Goal: Information Seeking & Learning: Learn about a topic

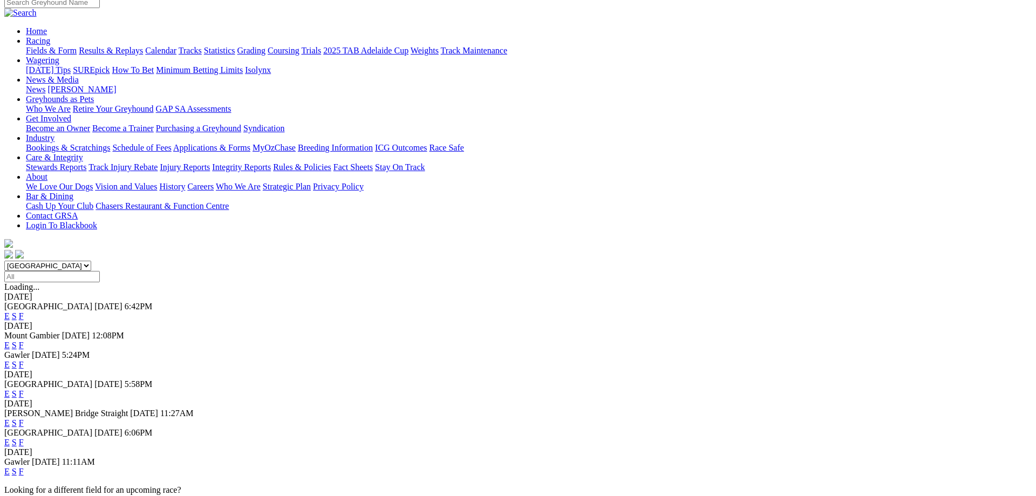
scroll to position [110, 0]
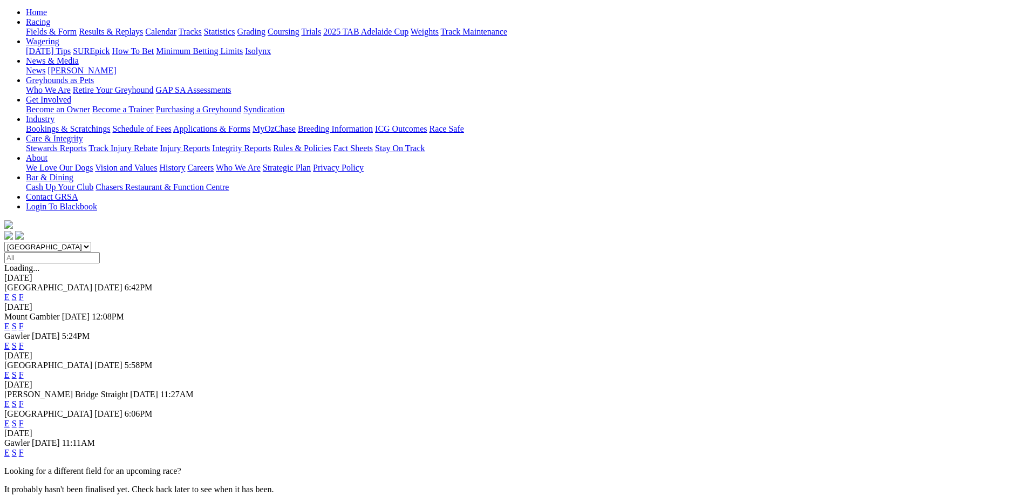
click at [24, 370] on link "F" at bounding box center [21, 374] width 5 height 9
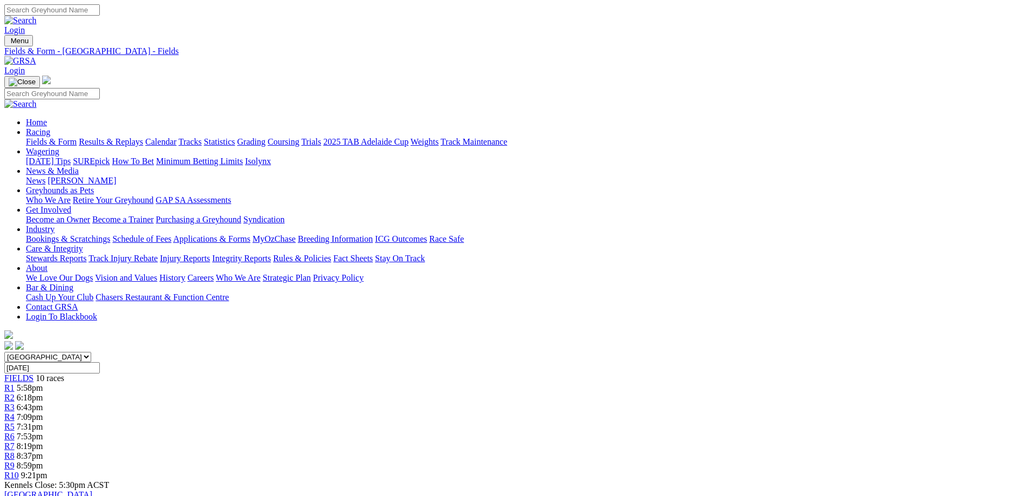
click at [468, 412] on div "R4 7:09pm" at bounding box center [517, 417] width 1027 height 10
click at [77, 137] on link "Fields & Form" at bounding box center [51, 141] width 51 height 9
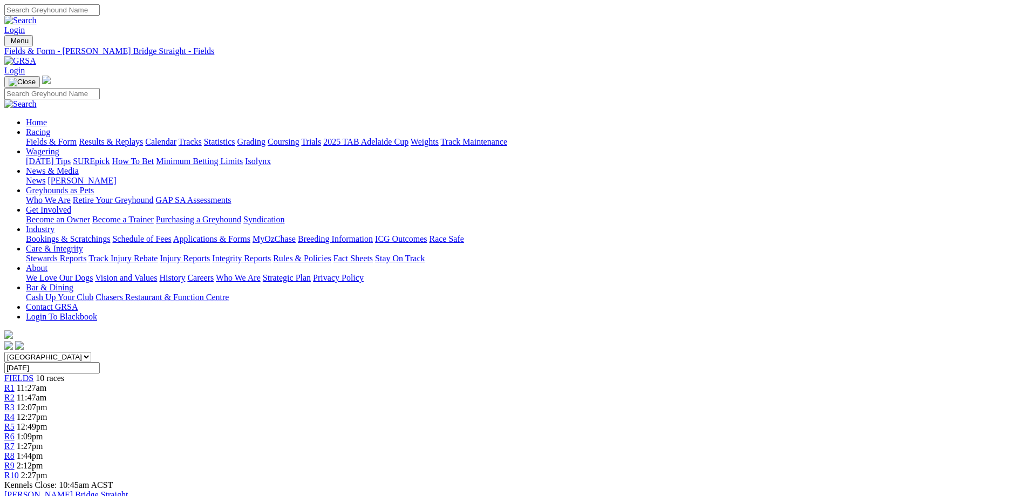
click at [77, 137] on link "Fields & Form" at bounding box center [51, 141] width 51 height 9
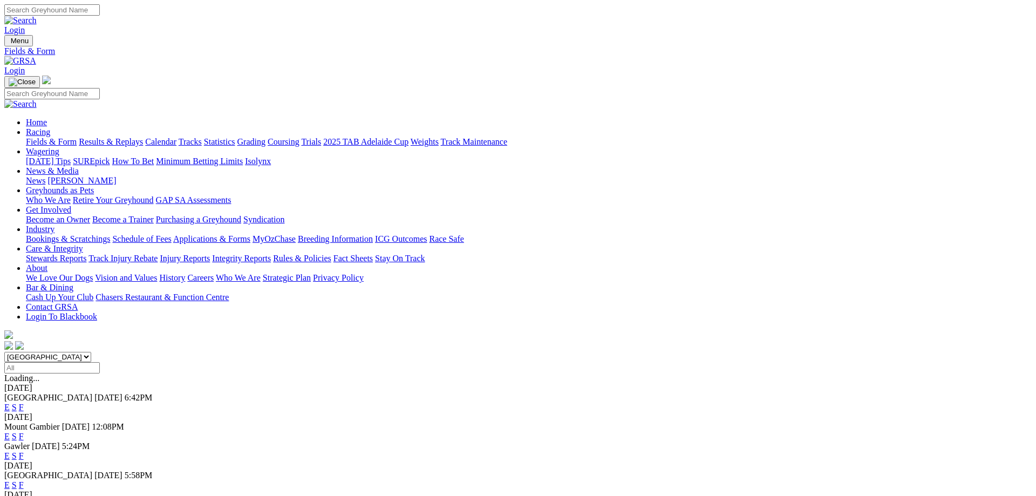
click at [24, 403] on link "F" at bounding box center [21, 407] width 5 height 9
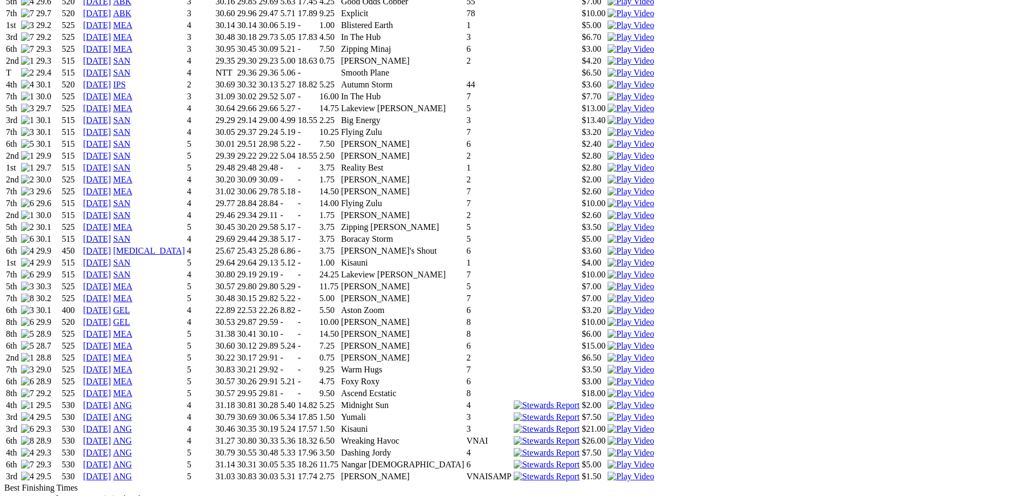
scroll to position [1156, 0]
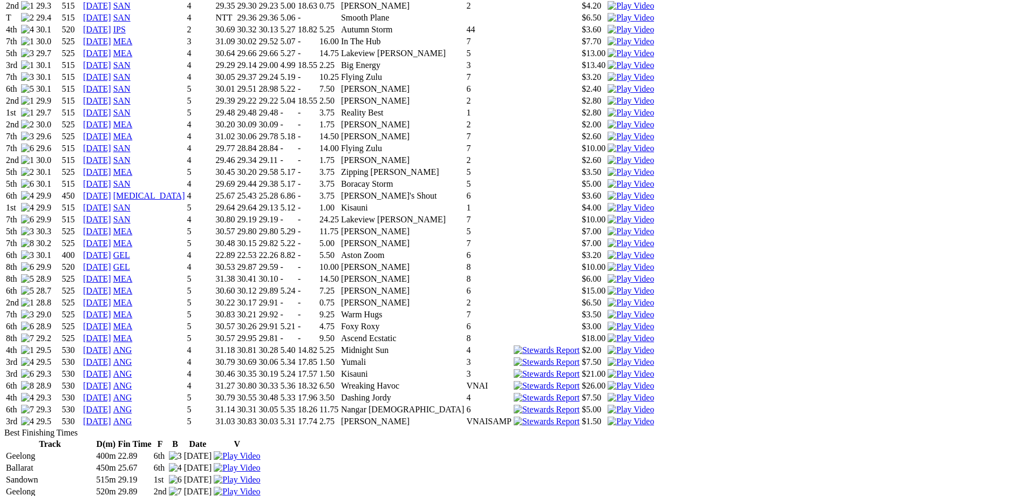
click at [654, 417] on img at bounding box center [631, 422] width 46 height 10
click at [654, 345] on img at bounding box center [631, 350] width 46 height 10
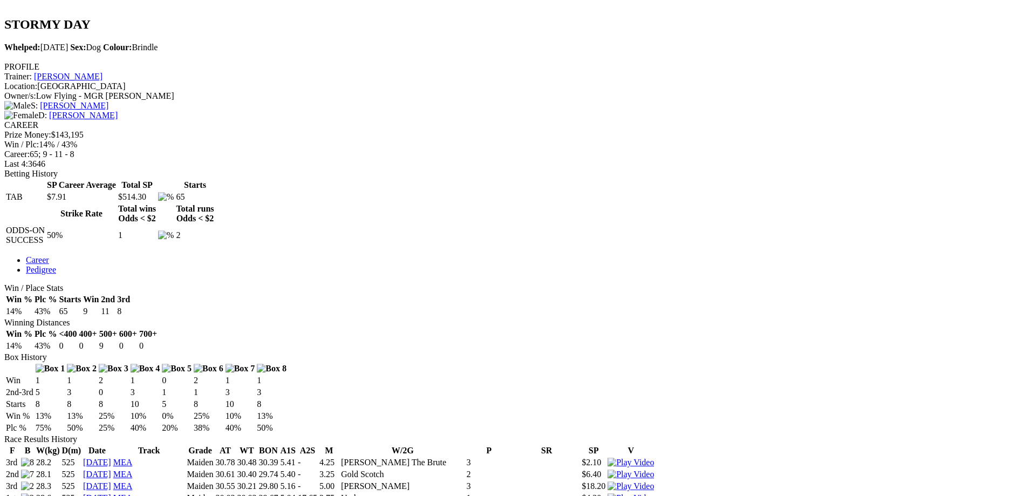
scroll to position [385, 0]
